Goal: Find specific page/section: Find specific page/section

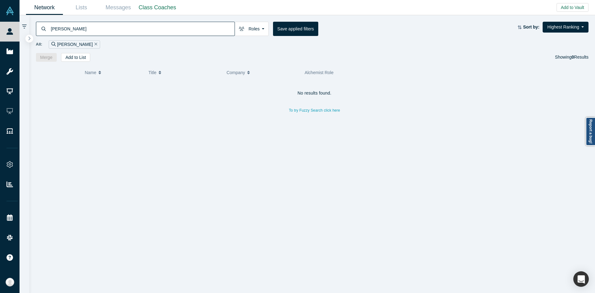
click at [209, 26] on input "alexander eugene" at bounding box center [142, 28] width 185 height 15
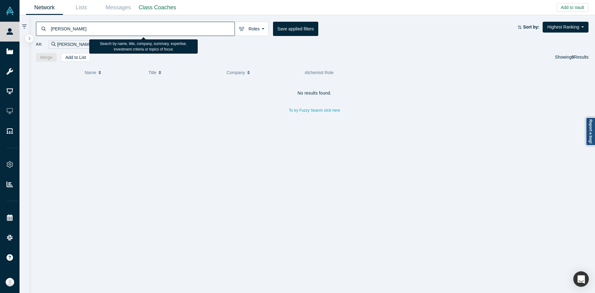
paste input "Mohit Reddy"
paste input "Tony Wu"
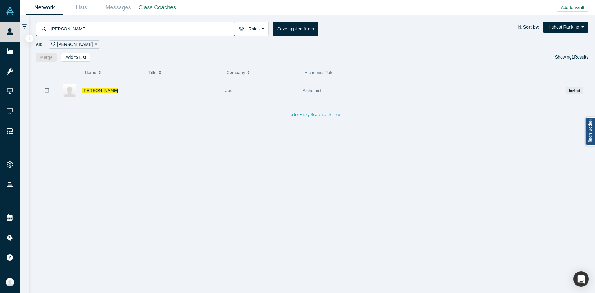
click at [203, 97] on div at bounding box center [182, 90] width 78 height 21
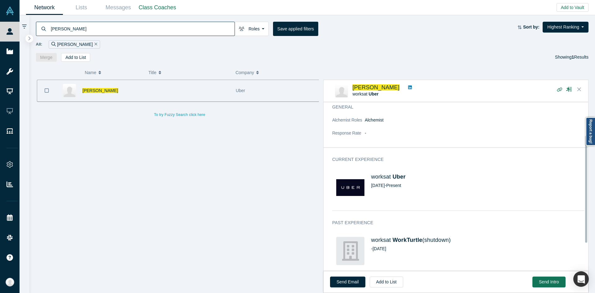
scroll to position [62, 0]
click at [406, 86] on link at bounding box center [410, 87] width 8 height 7
click at [192, 19] on div "Tony Wu Roles Founders Faculty Mentors Alumni Mentor Angels VCs Corporate Innov…" at bounding box center [312, 38] width 566 height 47
click at [177, 30] on input "Tony Wu" at bounding box center [142, 28] width 185 height 15
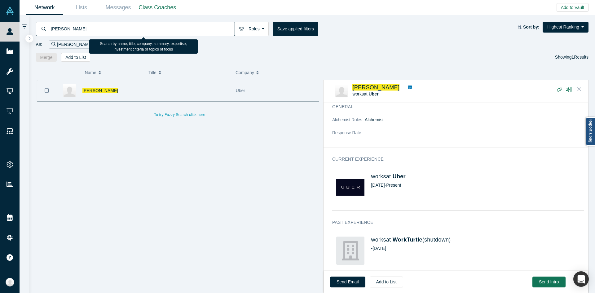
paste input "by Pohlen"
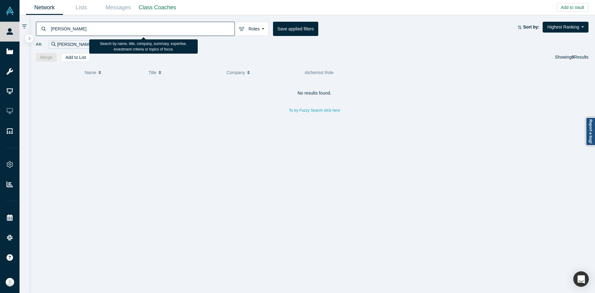
click at [213, 28] on input "Toby Pohlen" at bounding box center [142, 28] width 185 height 15
paste input "[PERSON_NAME]"
type input "[PERSON_NAME]"
click at [157, 23] on input "[PERSON_NAME]" at bounding box center [142, 28] width 185 height 15
paste input "[PERSON_NAME]"
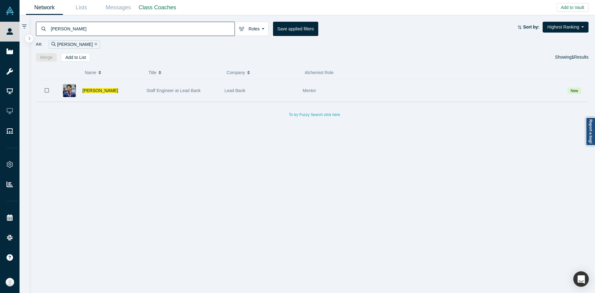
click at [143, 89] on div "[PERSON_NAME]" at bounding box center [99, 90] width 87 height 21
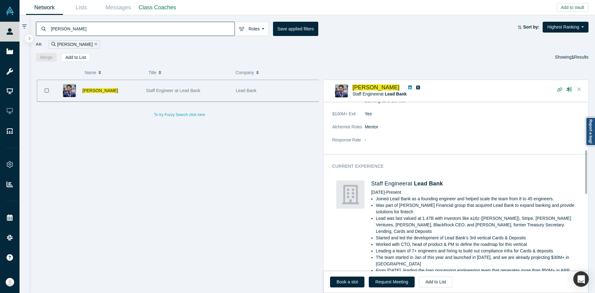
scroll to position [186, 0]
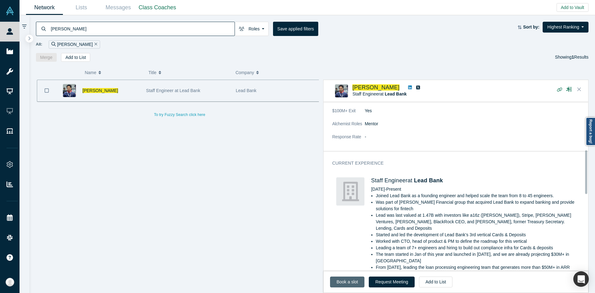
click at [351, 277] on link "Book a slot" at bounding box center [347, 282] width 34 height 11
click at [194, 30] on input "[PERSON_NAME]" at bounding box center [142, 28] width 185 height 15
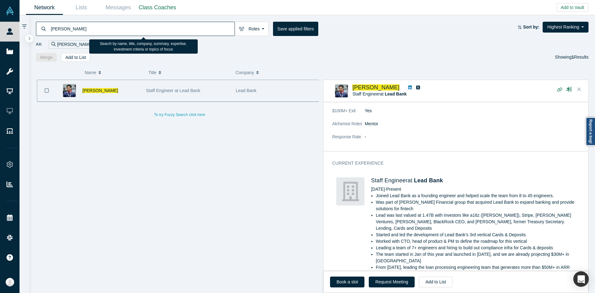
paste input "[PERSON_NAME]"
type input "[PERSON_NAME]"
drag, startPoint x: 194, startPoint y: 30, endPoint x: 190, endPoint y: 38, distance: 8.6
click at [190, 38] on div "[PERSON_NAME] Roles Founders Faculty Mentors Alumni Mentor Angels VCs Corporate…" at bounding box center [312, 38] width 566 height 47
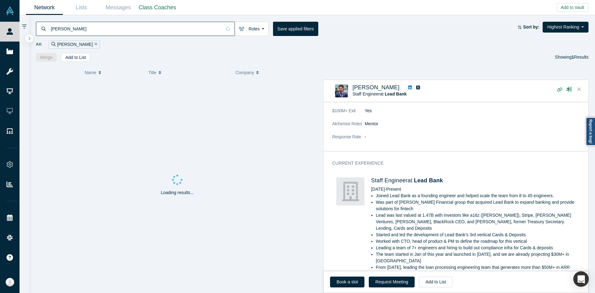
click at [187, 33] on input "[PERSON_NAME]" at bounding box center [136, 28] width 172 height 15
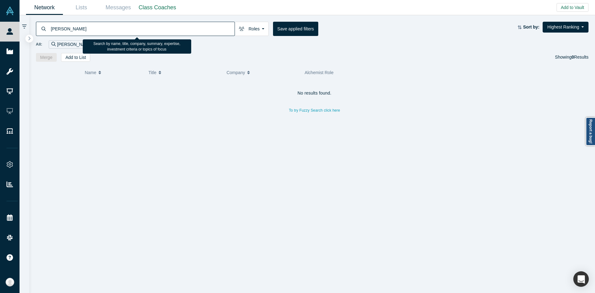
click at [187, 33] on input "[PERSON_NAME]" at bounding box center [142, 28] width 185 height 15
